Goal: Complete application form

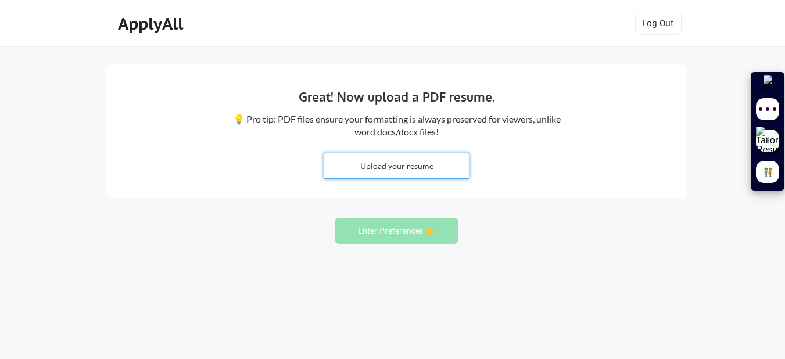
click at [403, 161] on input "file" at bounding box center [396, 165] width 145 height 25
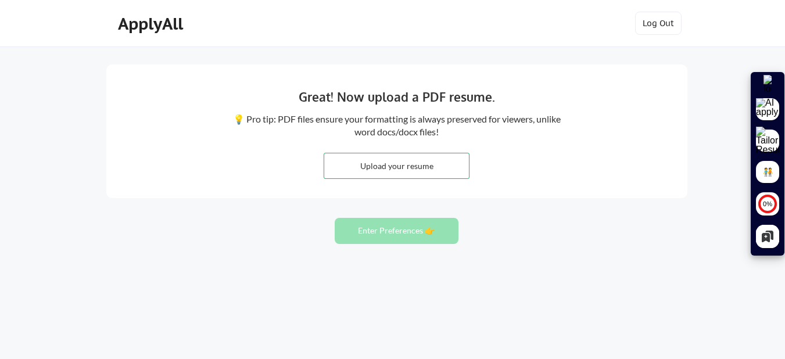
type input "C:\fakepath\Abhinav_Dixit_Product.pdf"
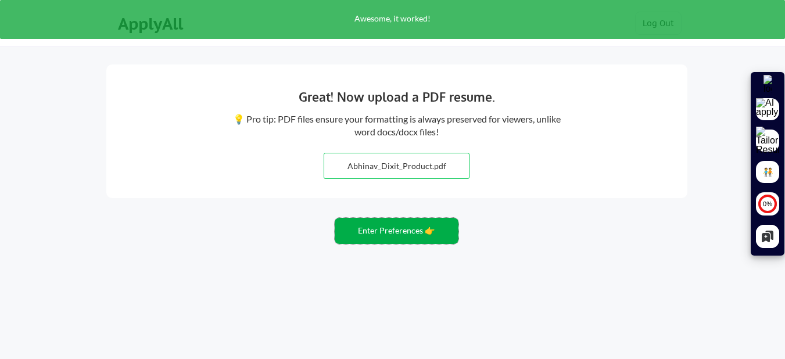
click at [418, 237] on button "Enter Preferences 👉" at bounding box center [397, 231] width 124 height 26
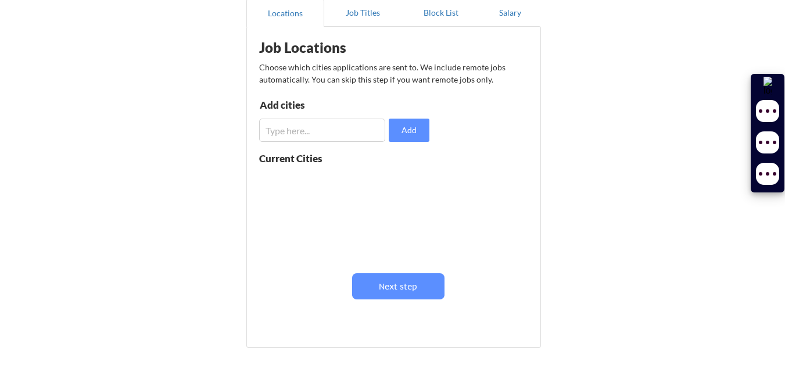
scroll to position [116, 0]
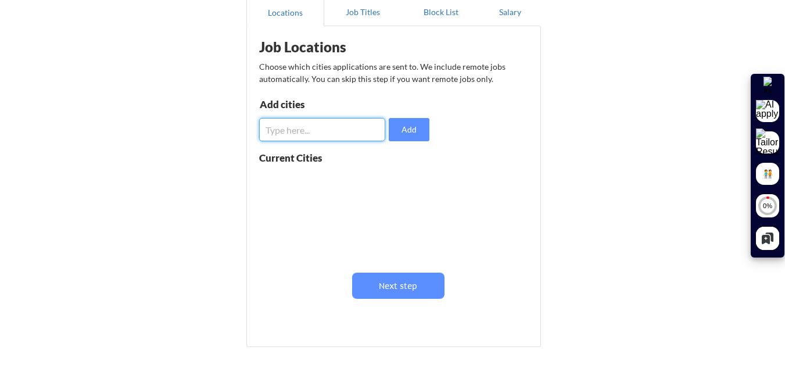
click at [352, 124] on input "input" at bounding box center [322, 129] width 126 height 23
click at [361, 133] on input "input" at bounding box center [322, 129] width 126 height 23
type input "bengaluru"
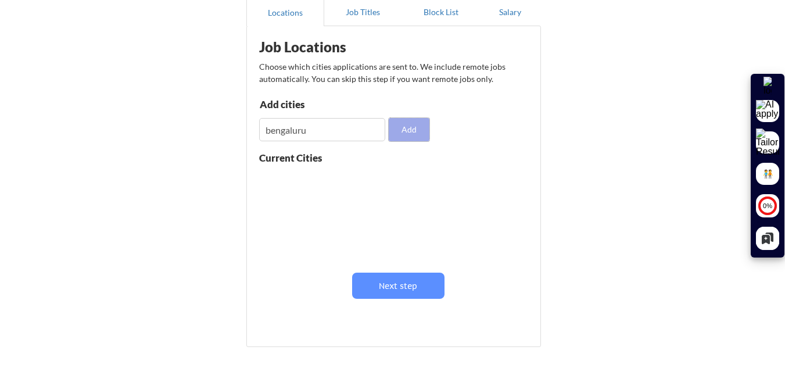
click at [426, 126] on button "Add" at bounding box center [409, 129] width 41 height 23
click at [387, 181] on div "bengaluru" at bounding box center [332, 179] width 146 height 23
click at [390, 181] on button at bounding box center [393, 180] width 9 height 9
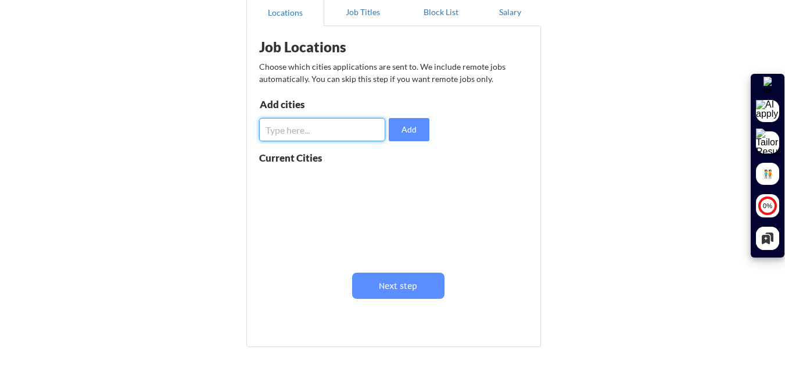
click at [340, 127] on input "input" at bounding box center [322, 129] width 126 height 23
type input "Bengaluru"
click at [340, 127] on input "input" at bounding box center [322, 129] width 126 height 23
type input "Noida"
click at [340, 127] on input "input" at bounding box center [322, 129] width 126 height 23
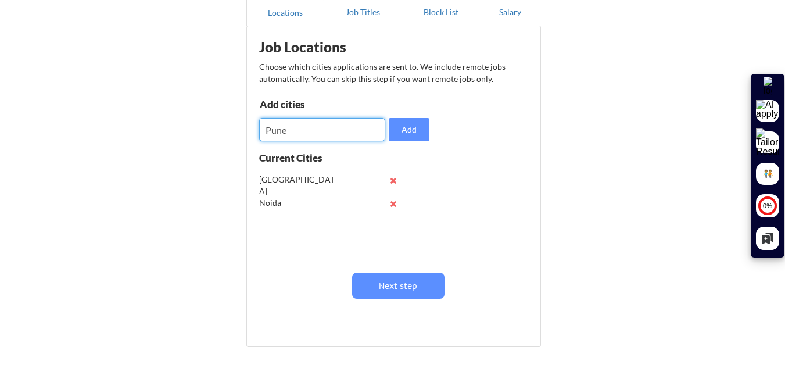
type input "Pune"
click at [340, 127] on input "input" at bounding box center [322, 129] width 126 height 23
type input "N"
type input "Mumbai"
click at [340, 127] on input "input" at bounding box center [322, 129] width 126 height 23
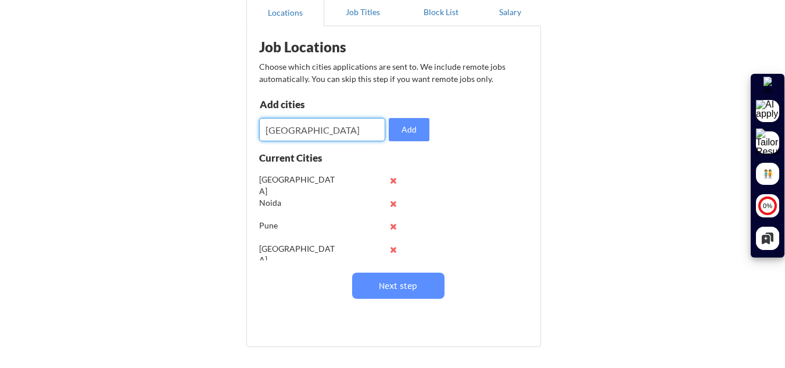
type input "Delhi"
click at [298, 129] on input "input" at bounding box center [322, 129] width 126 height 23
paste input "gurgaon"
click at [272, 128] on input "input" at bounding box center [322, 129] width 126 height 23
type input "Gurgaon"
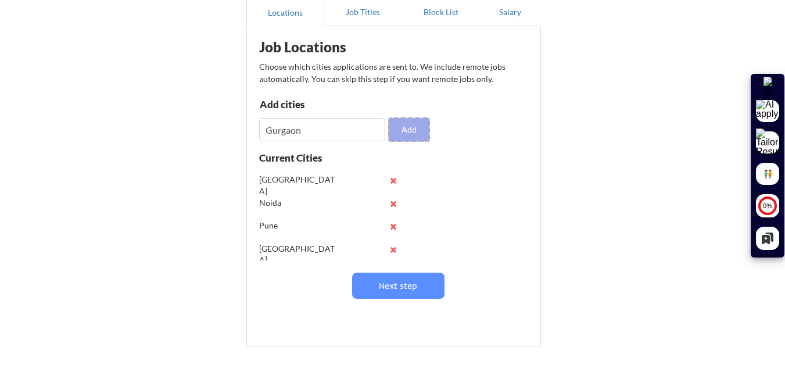
click at [402, 137] on button "Add" at bounding box center [409, 129] width 41 height 23
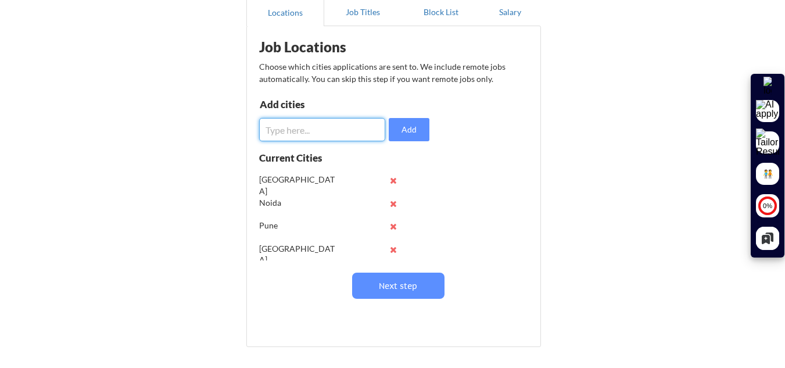
click at [296, 125] on input "input" at bounding box center [322, 129] width 126 height 23
type input "Hyderabad"
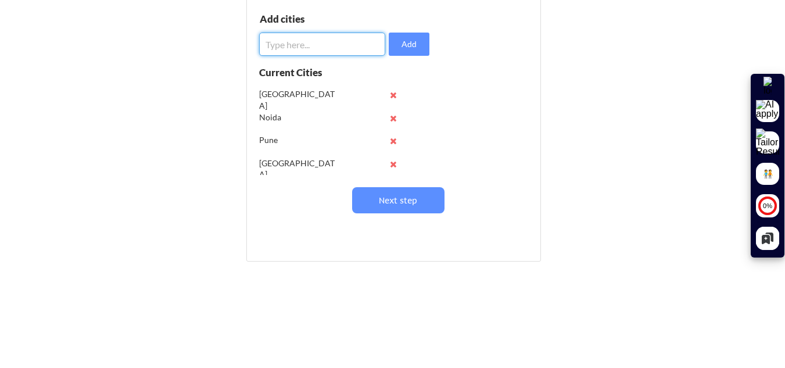
click at [317, 36] on input "input" at bounding box center [322, 44] width 126 height 23
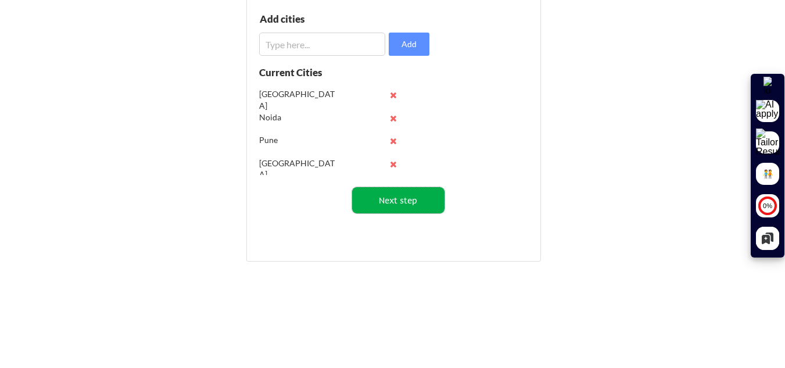
click at [401, 193] on button "Next step" at bounding box center [398, 200] width 92 height 26
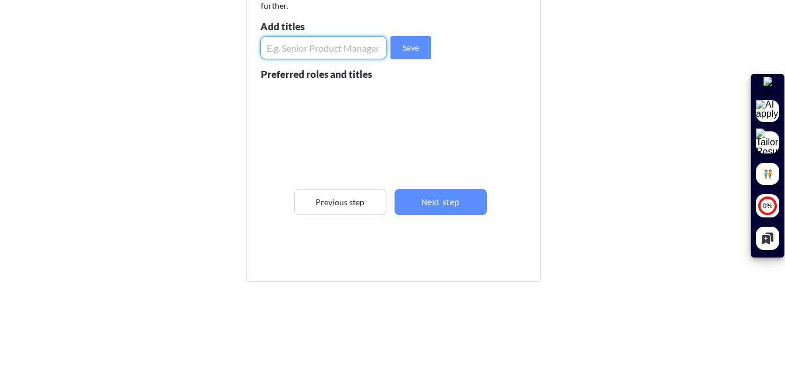
click at [331, 53] on input "input" at bounding box center [323, 47] width 127 height 23
type input "Associate Product Manager"
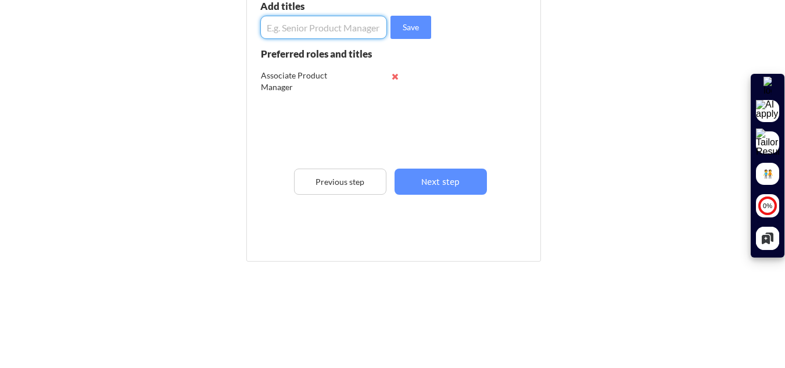
click at [294, 23] on input "input" at bounding box center [323, 27] width 127 height 23
type input "Product Associate"
click at [294, 30] on input "input" at bounding box center [323, 27] width 127 height 23
type input "Product Specialist"
click at [294, 30] on input "input" at bounding box center [323, 27] width 127 height 23
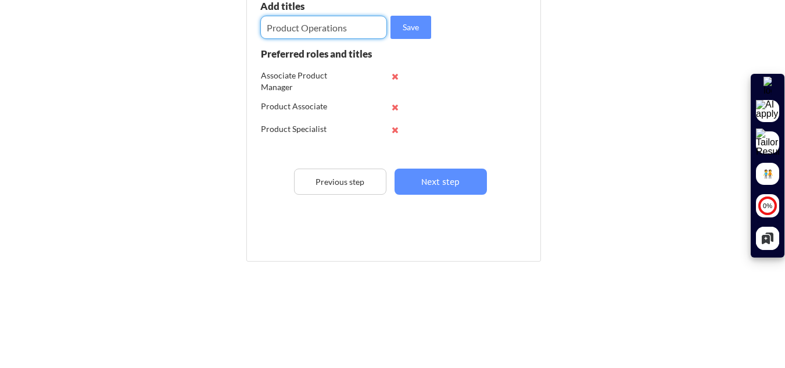
type input "Product Operations"
click at [294, 30] on input "input" at bounding box center [323, 27] width 127 height 23
type input "Product Analyst"
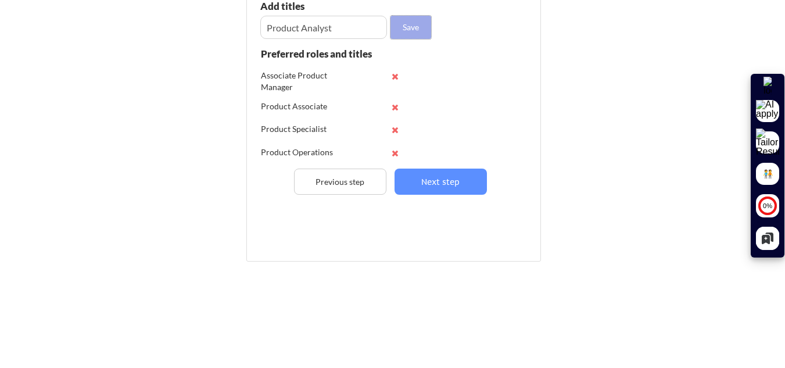
click at [400, 24] on button "Save" at bounding box center [410, 27] width 41 height 23
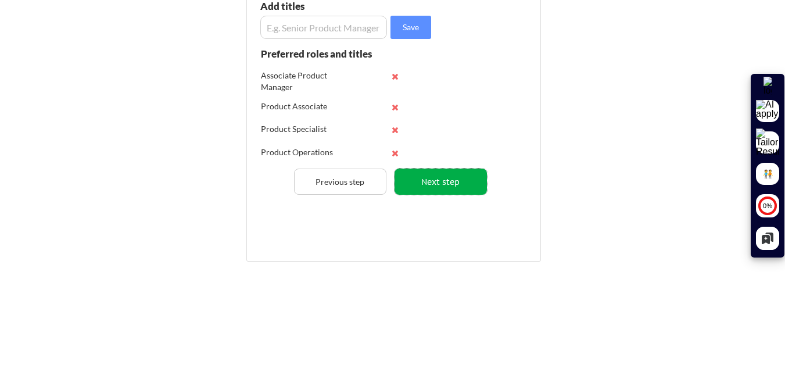
click at [461, 180] on button "Next step" at bounding box center [440, 181] width 92 height 26
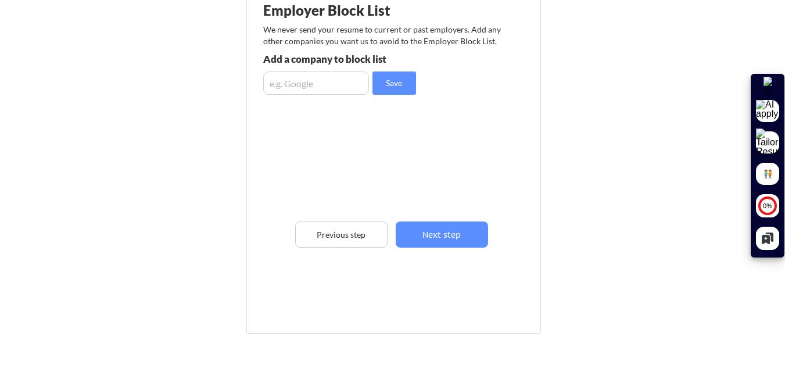
scroll to position [148, 0]
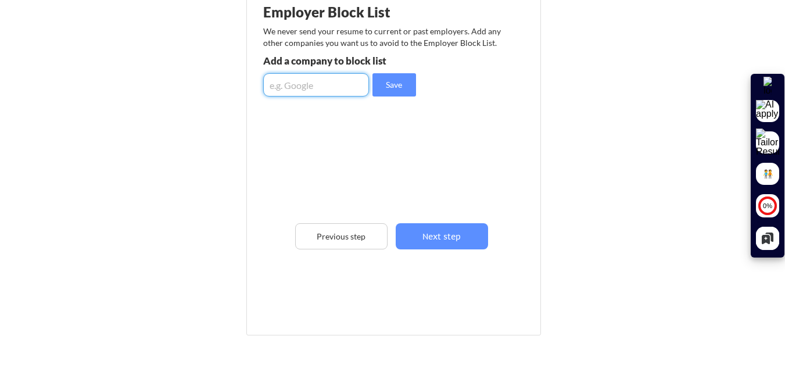
click at [336, 91] on input "input" at bounding box center [316, 84] width 106 height 23
type input "sprouts.ai"
click at [387, 78] on button "Save" at bounding box center [394, 84] width 44 height 23
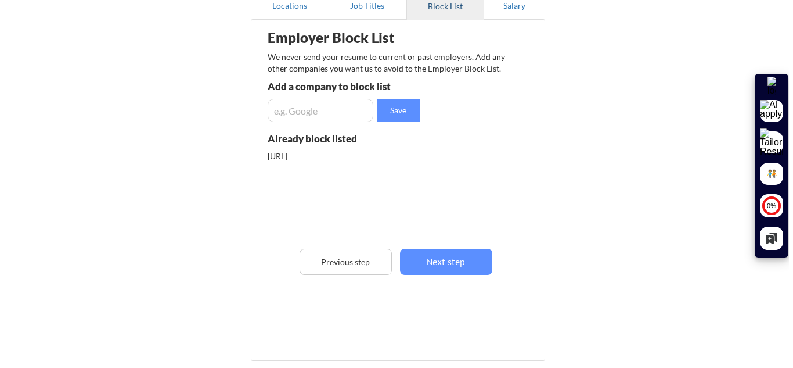
scroll to position [130, 0]
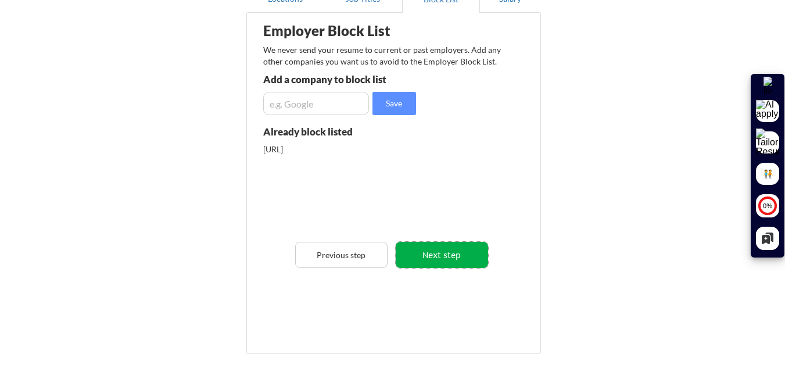
click at [440, 257] on button "Next step" at bounding box center [442, 255] width 92 height 26
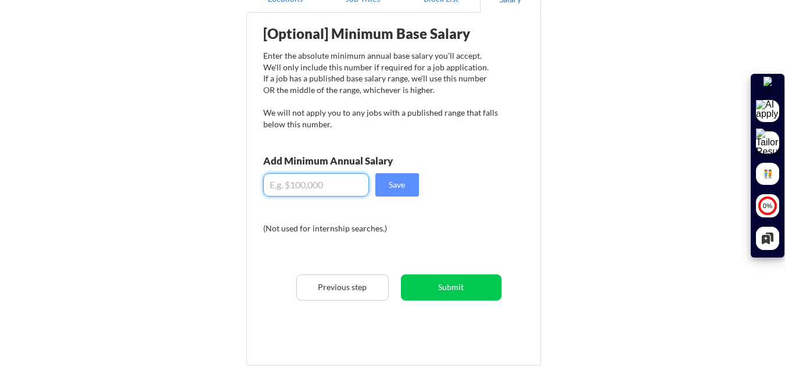
click at [319, 190] on input "input" at bounding box center [316, 184] width 106 height 23
click at [290, 189] on input "input" at bounding box center [316, 184] width 106 height 23
type input "$10,140"
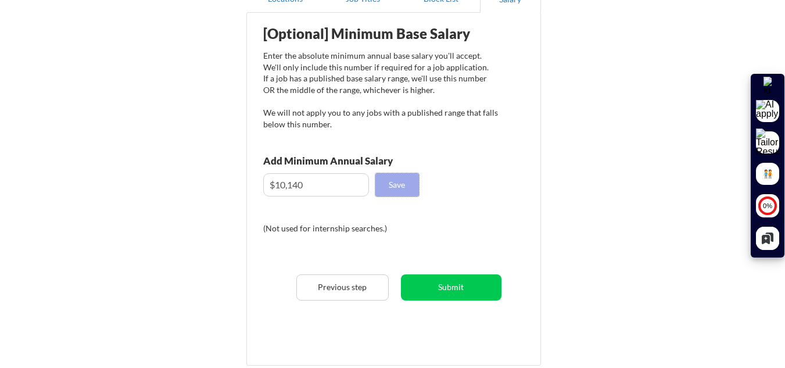
click at [403, 188] on button "Save" at bounding box center [397, 184] width 44 height 23
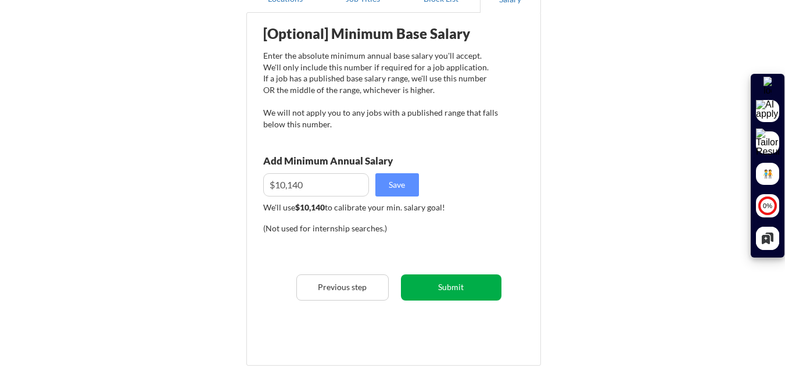
click at [424, 286] on button "Submit" at bounding box center [451, 287] width 100 height 26
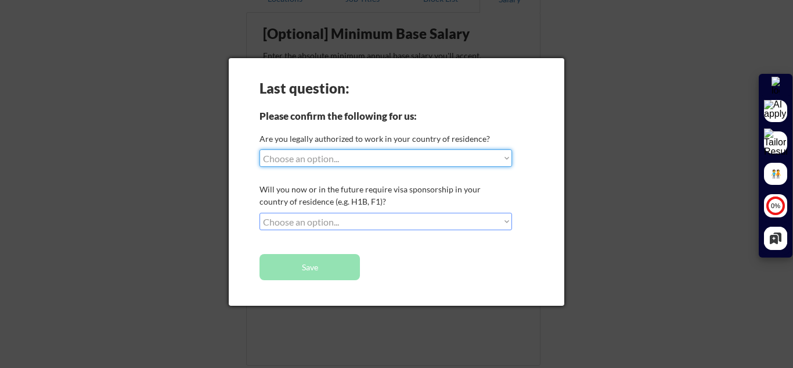
click at [383, 163] on select "Choose an option... Yes, I am a US Citizen Yes, I am a Canadian Citizen Yes, I …" at bounding box center [386, 157] width 253 height 17
select select ""no__i_am_not__yet__authorized""
click at [260, 149] on select "Choose an option... Yes, I am a US Citizen Yes, I am a Canadian Citizen Yes, I …" at bounding box center [386, 157] width 253 height 17
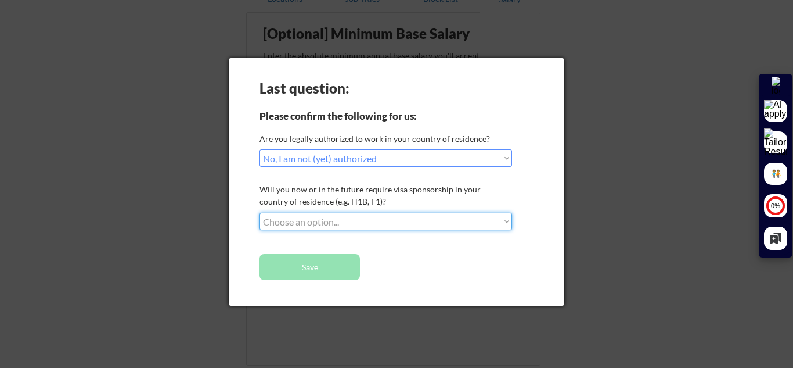
click at [366, 221] on select "Choose an option... No, I will not need sponsorship Yes, I will need sponsorship" at bounding box center [386, 221] width 253 height 17
select select ""yes__i_will_need_sponsorship""
click at [260, 213] on select "Choose an option... No, I will not need sponsorship Yes, I will need sponsorship" at bounding box center [386, 221] width 253 height 17
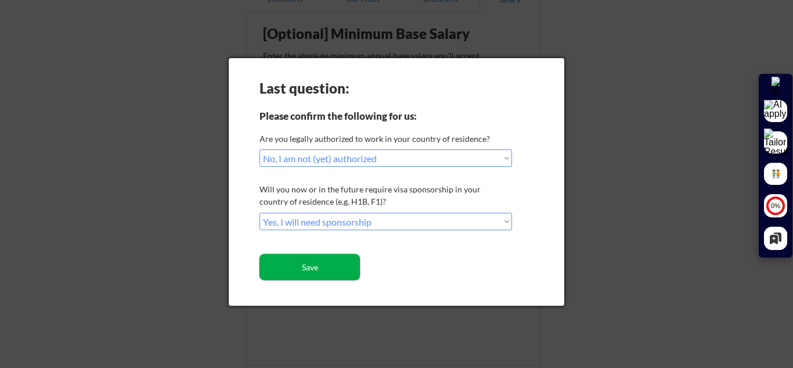
click at [322, 258] on button "Save" at bounding box center [310, 267] width 100 height 26
click at [324, 266] on button "Save" at bounding box center [310, 267] width 100 height 26
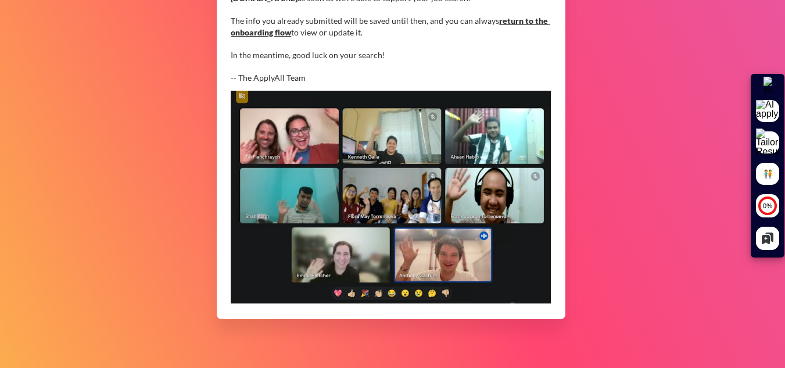
scroll to position [387, 0]
